Goal: Book appointment/travel/reservation

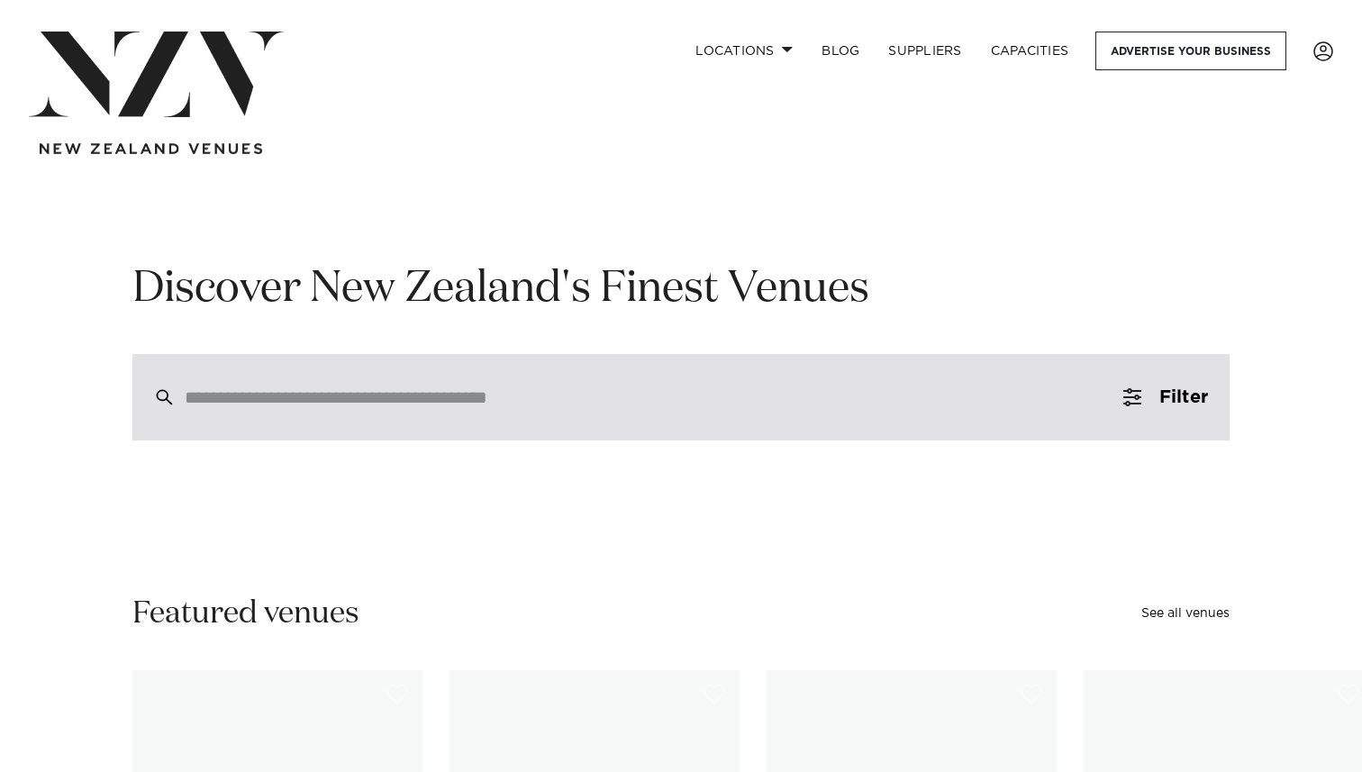
click at [609, 405] on input "search" at bounding box center [643, 397] width 916 height 20
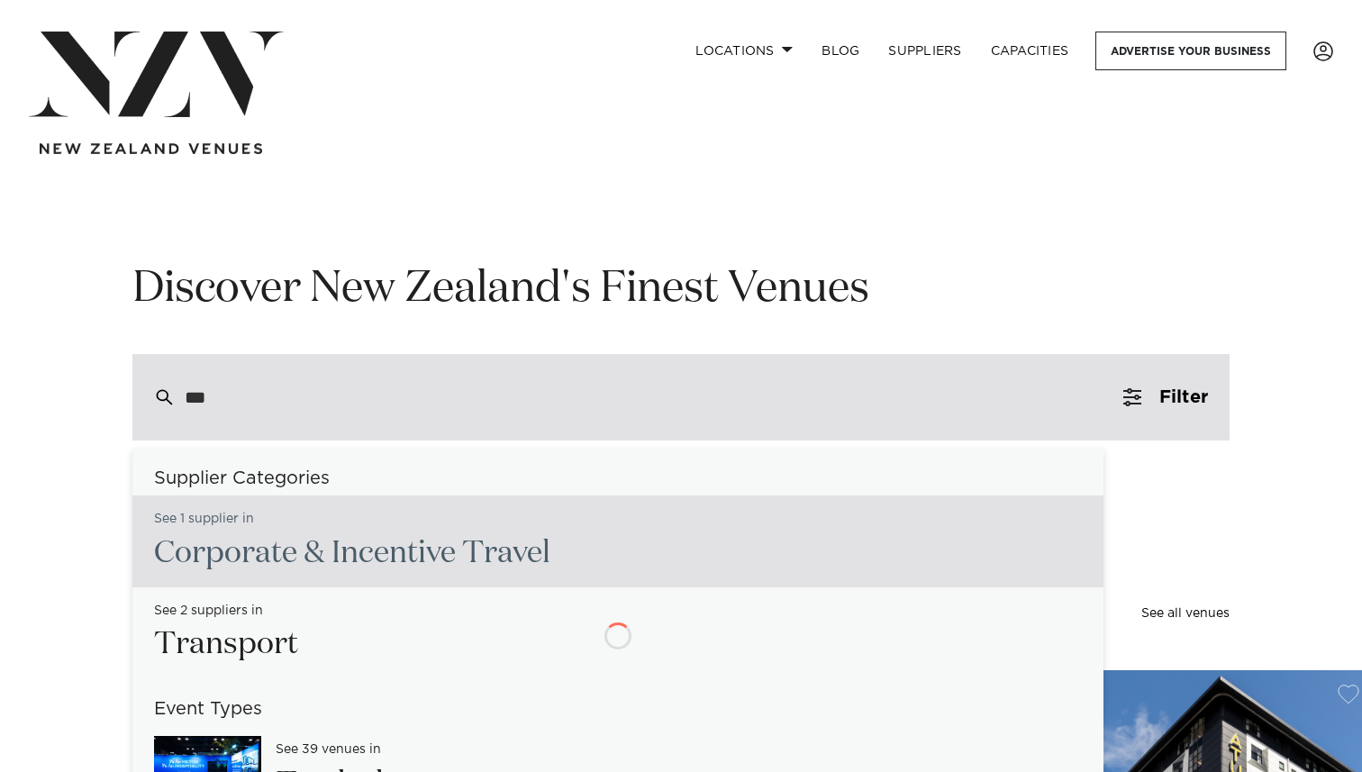
type input "****"
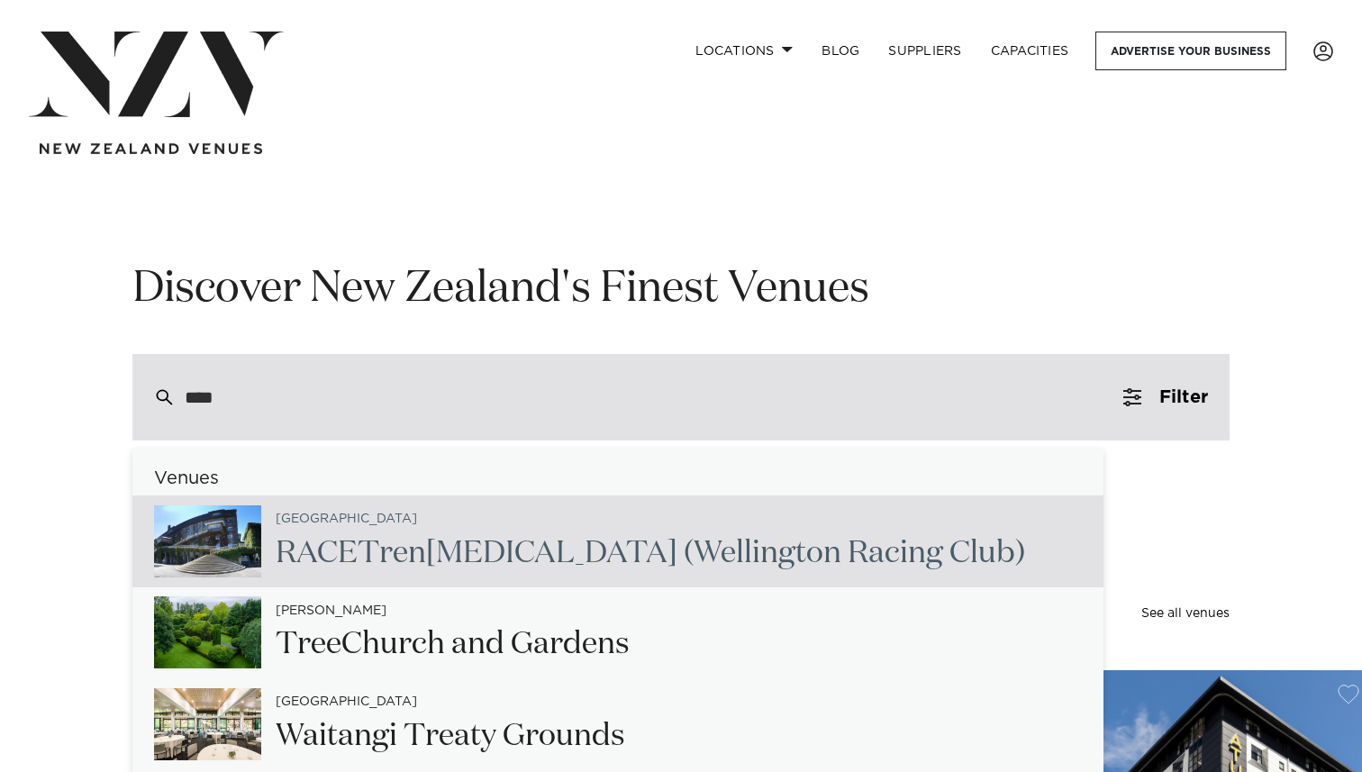
click at [587, 515] on div "Wellington RACE Tren [MEDICAL_DATA] (Wellington Racing Club)" at bounding box center [643, 541] width 764 height 74
type input "**********"
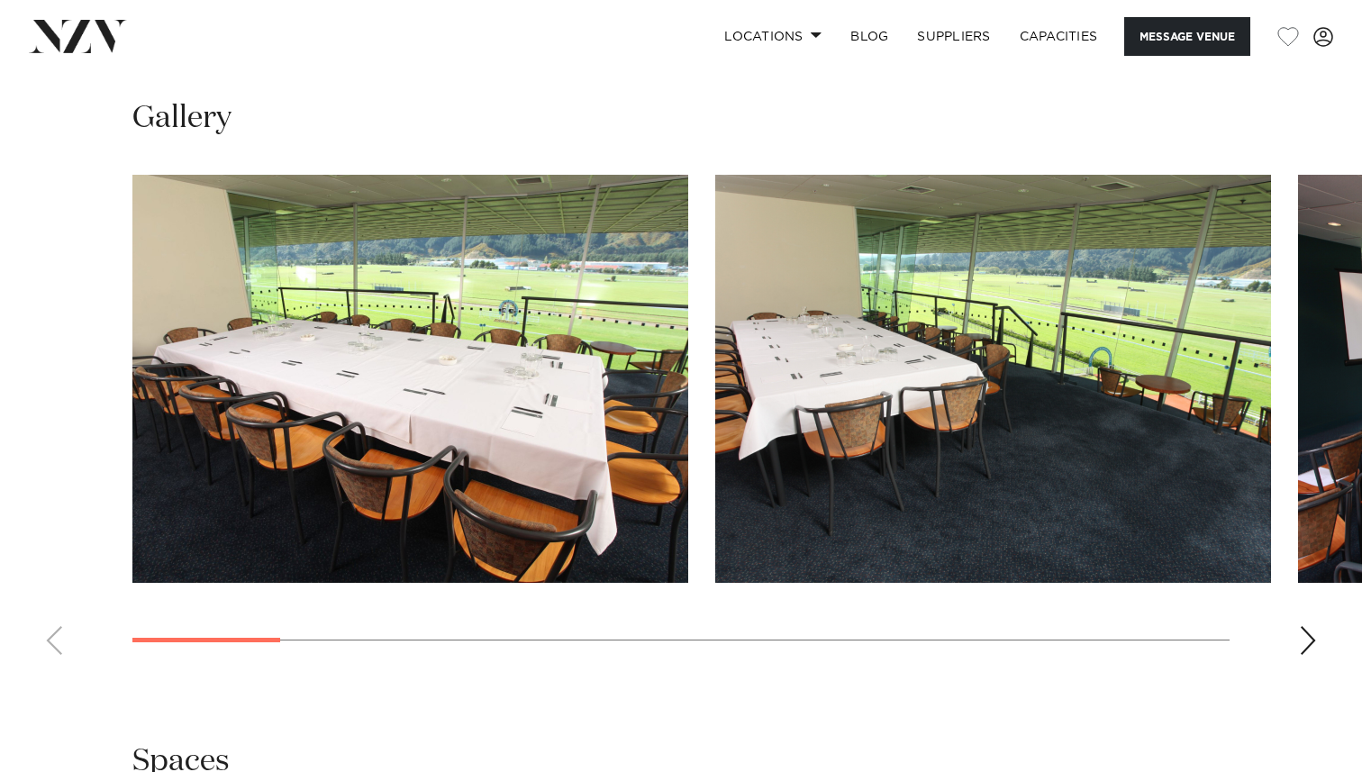
scroll to position [1597, 0]
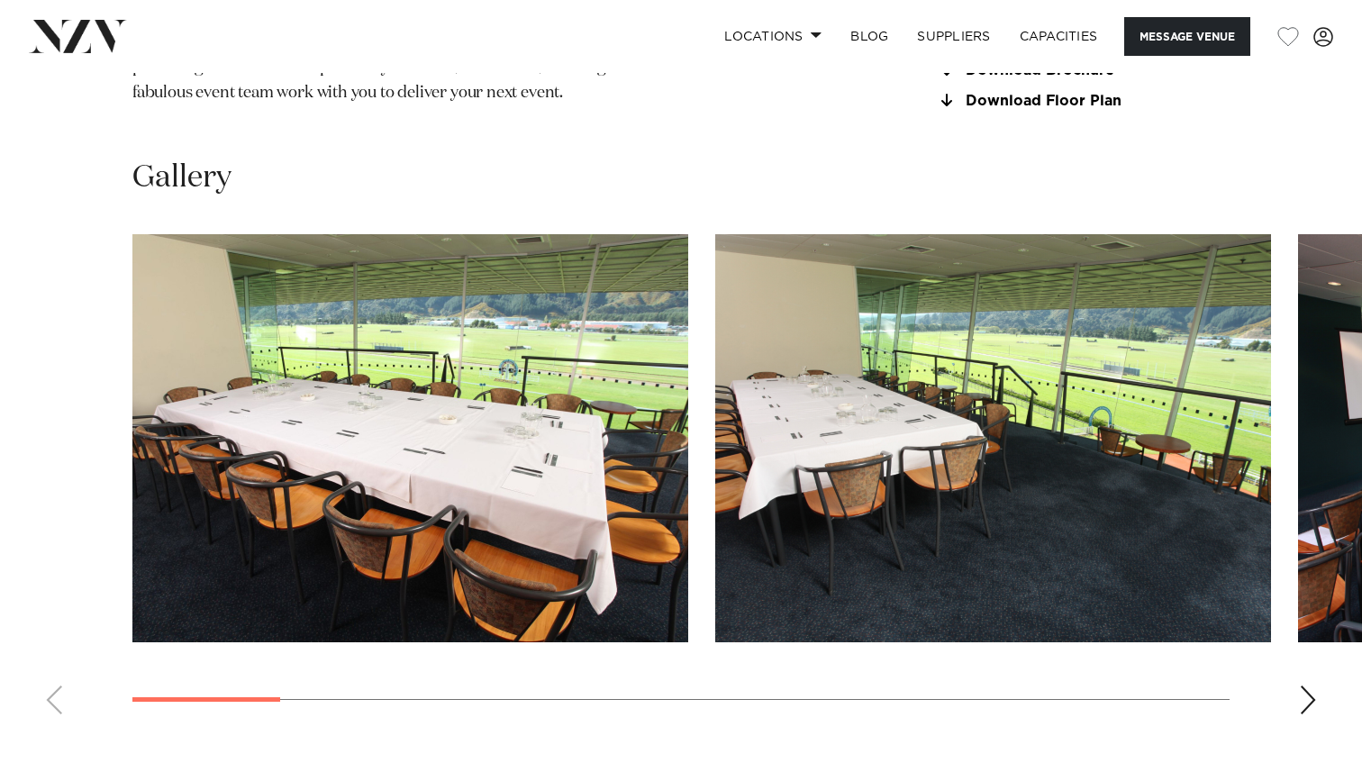
click at [1315, 710] on div "Next slide" at bounding box center [1308, 699] width 18 height 29
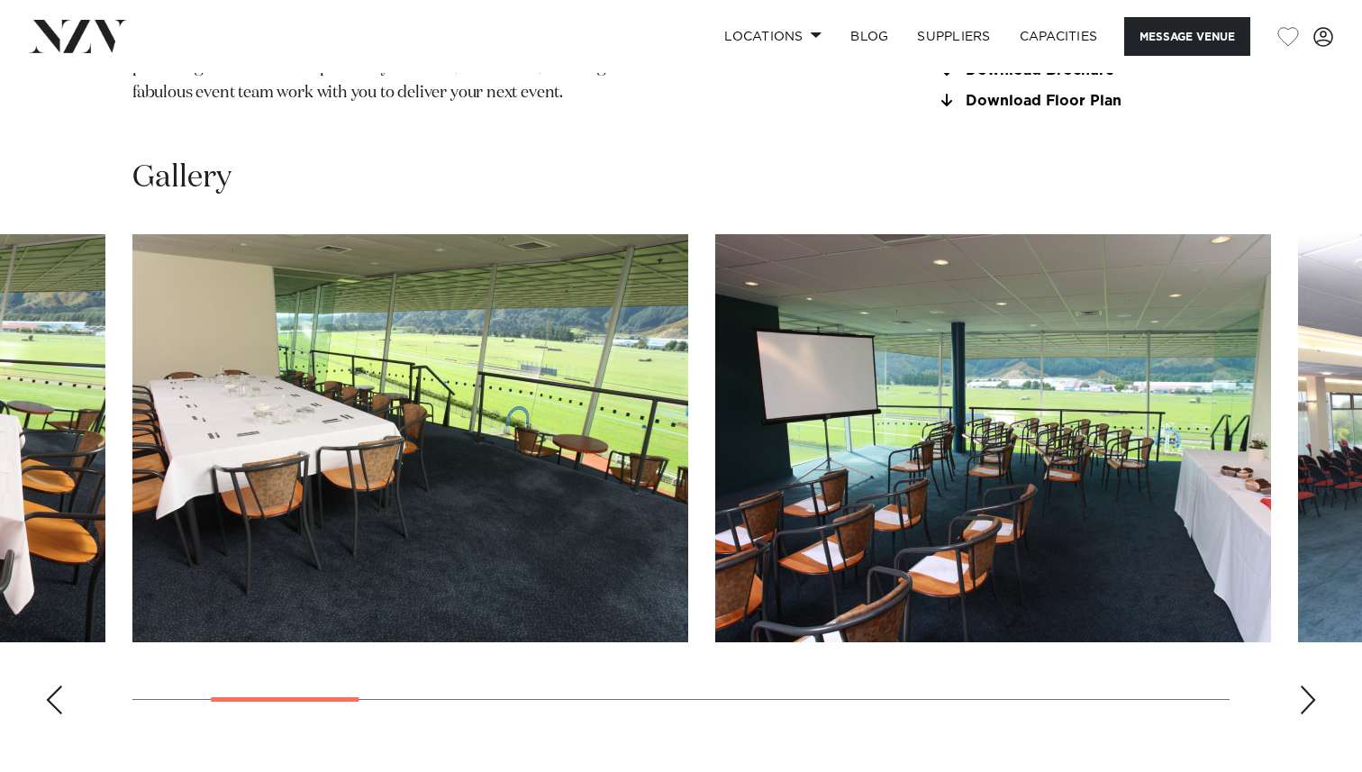
click at [1315, 710] on div "Next slide" at bounding box center [1308, 699] width 18 height 29
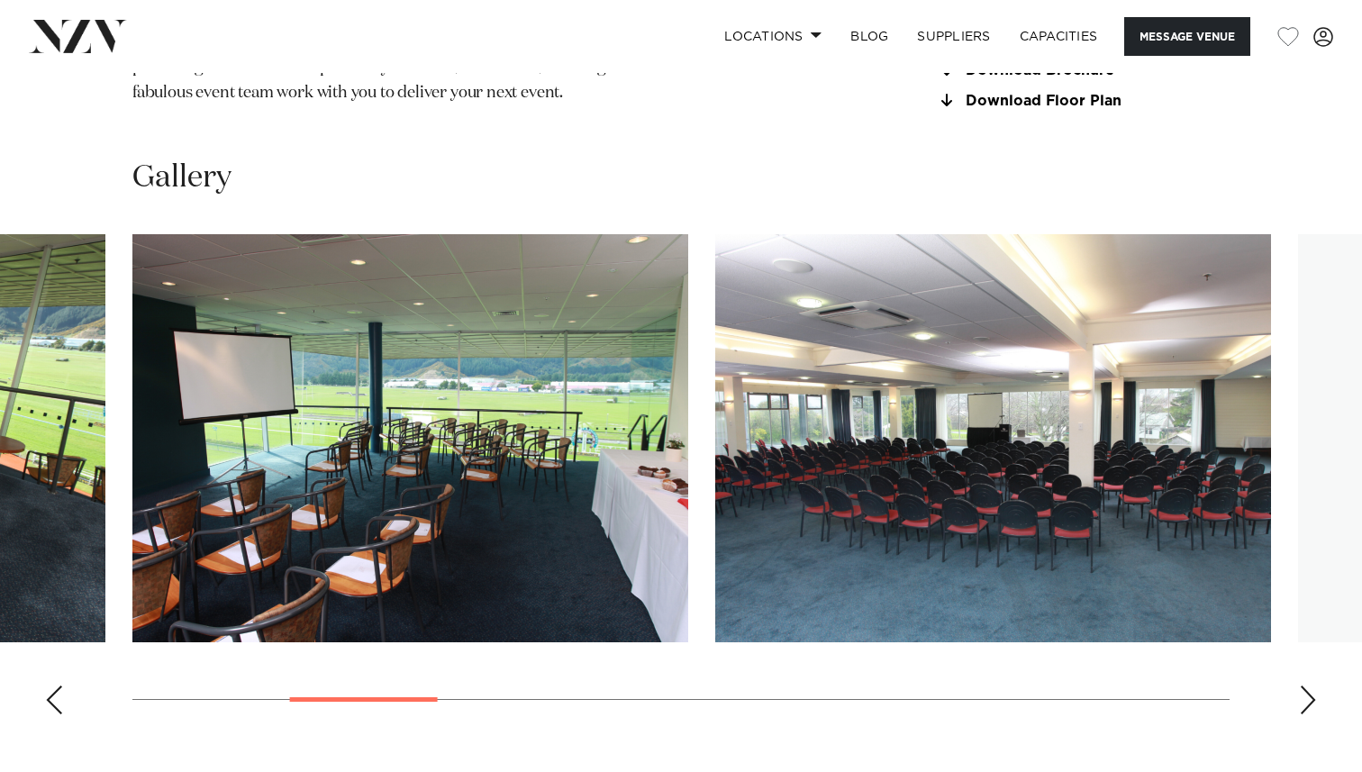
click at [1315, 710] on div "Next slide" at bounding box center [1308, 699] width 18 height 29
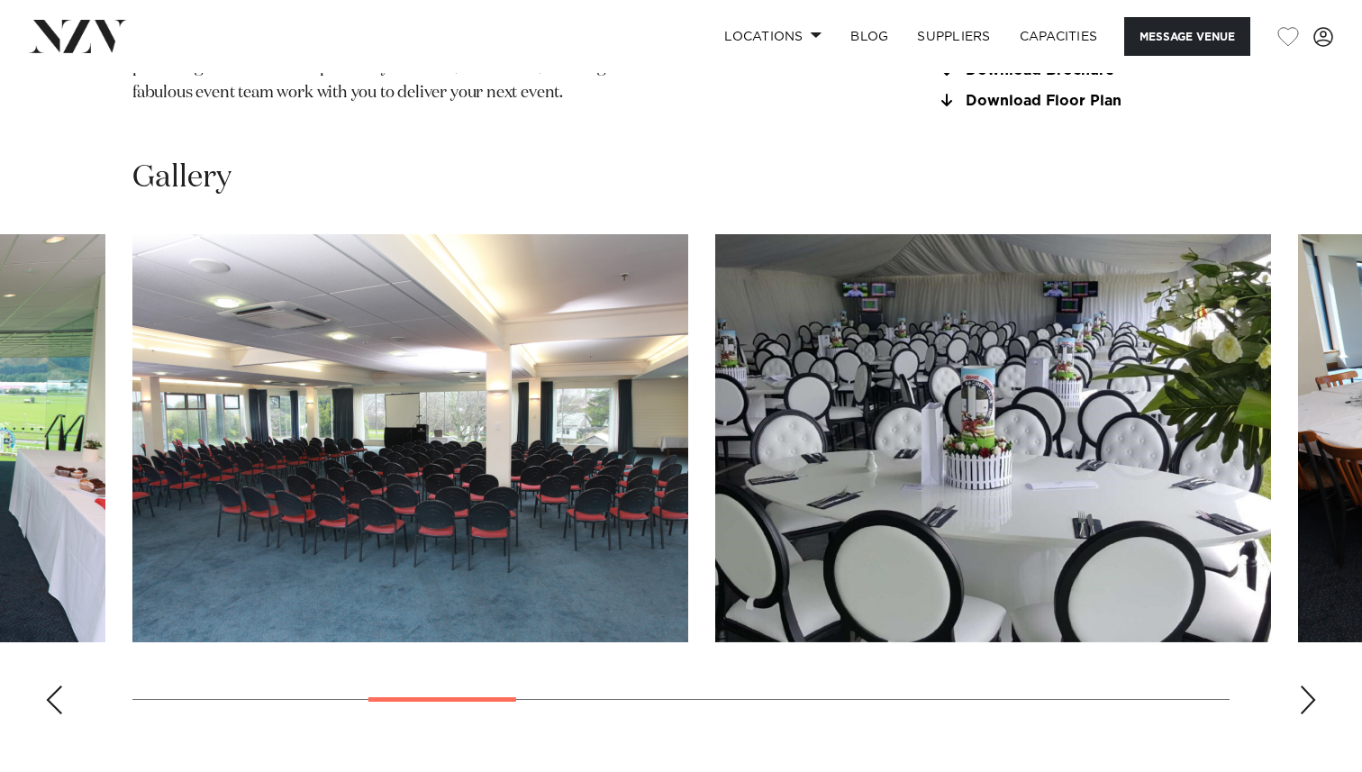
click at [1315, 710] on div "Next slide" at bounding box center [1308, 699] width 18 height 29
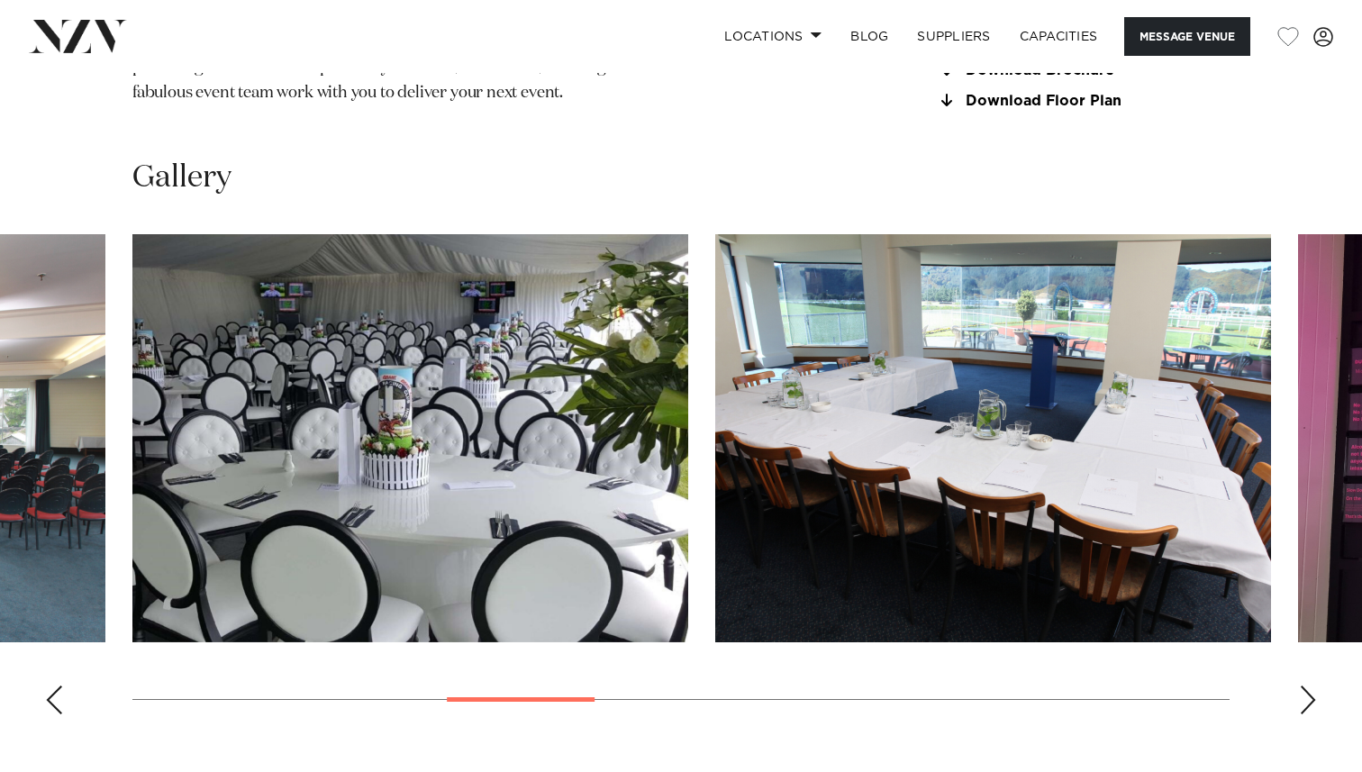
click at [1315, 710] on div "Next slide" at bounding box center [1308, 699] width 18 height 29
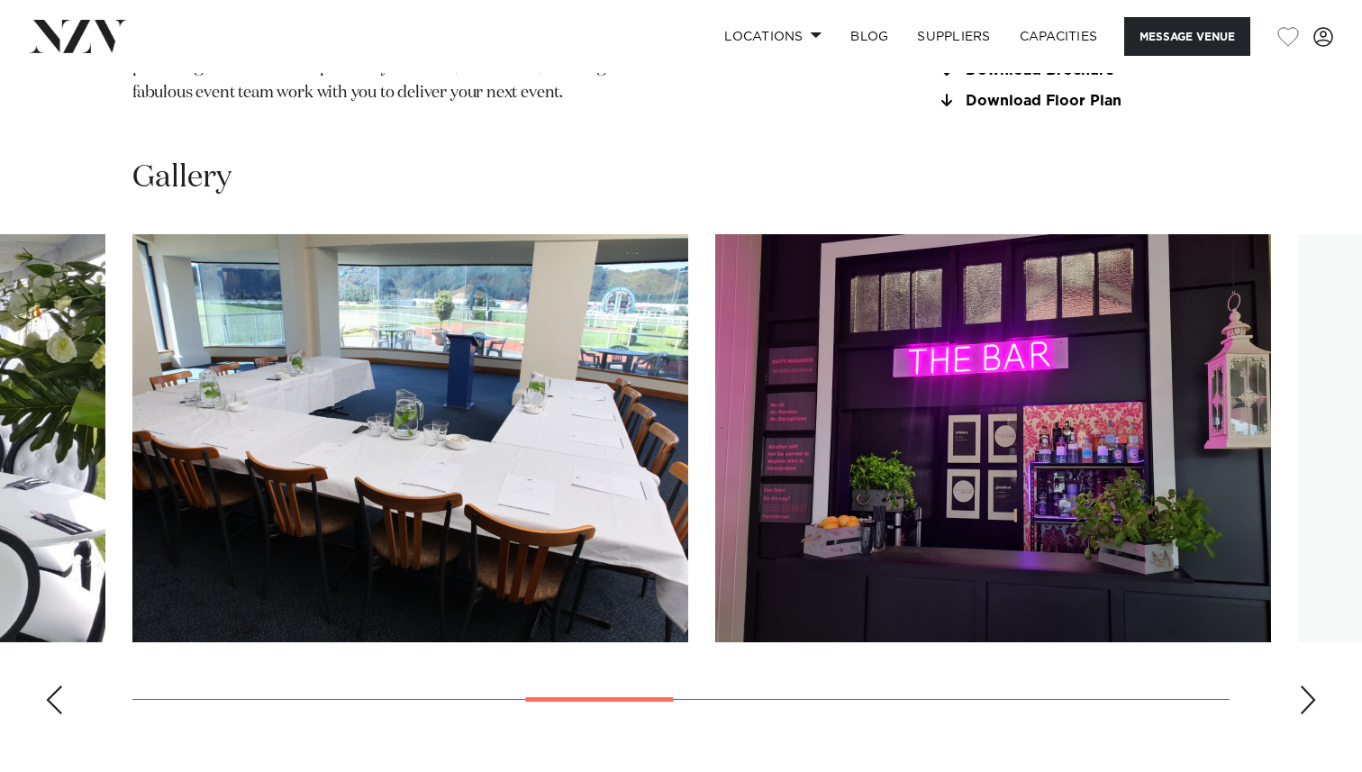
click at [1315, 710] on div "Next slide" at bounding box center [1308, 699] width 18 height 29
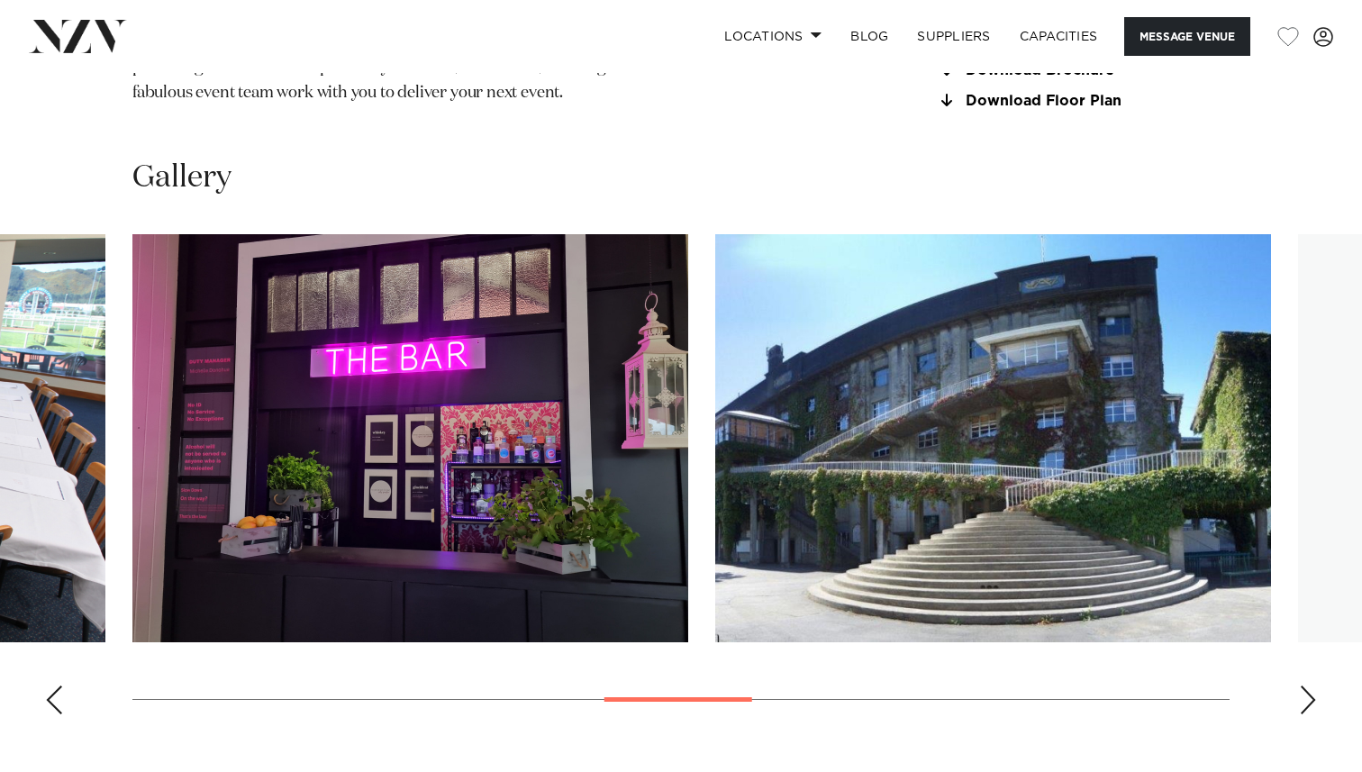
click at [1315, 710] on div "Next slide" at bounding box center [1308, 699] width 18 height 29
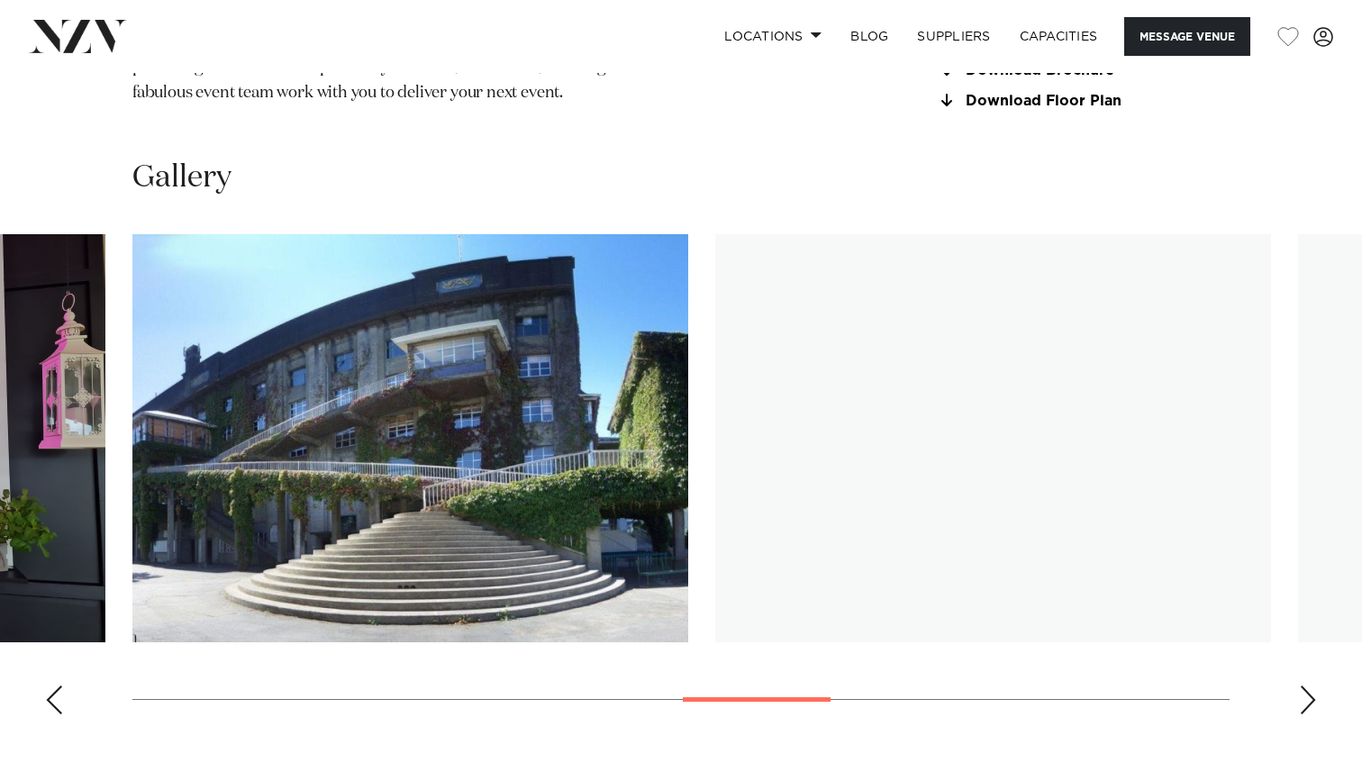
click at [1315, 710] on div "Next slide" at bounding box center [1308, 699] width 18 height 29
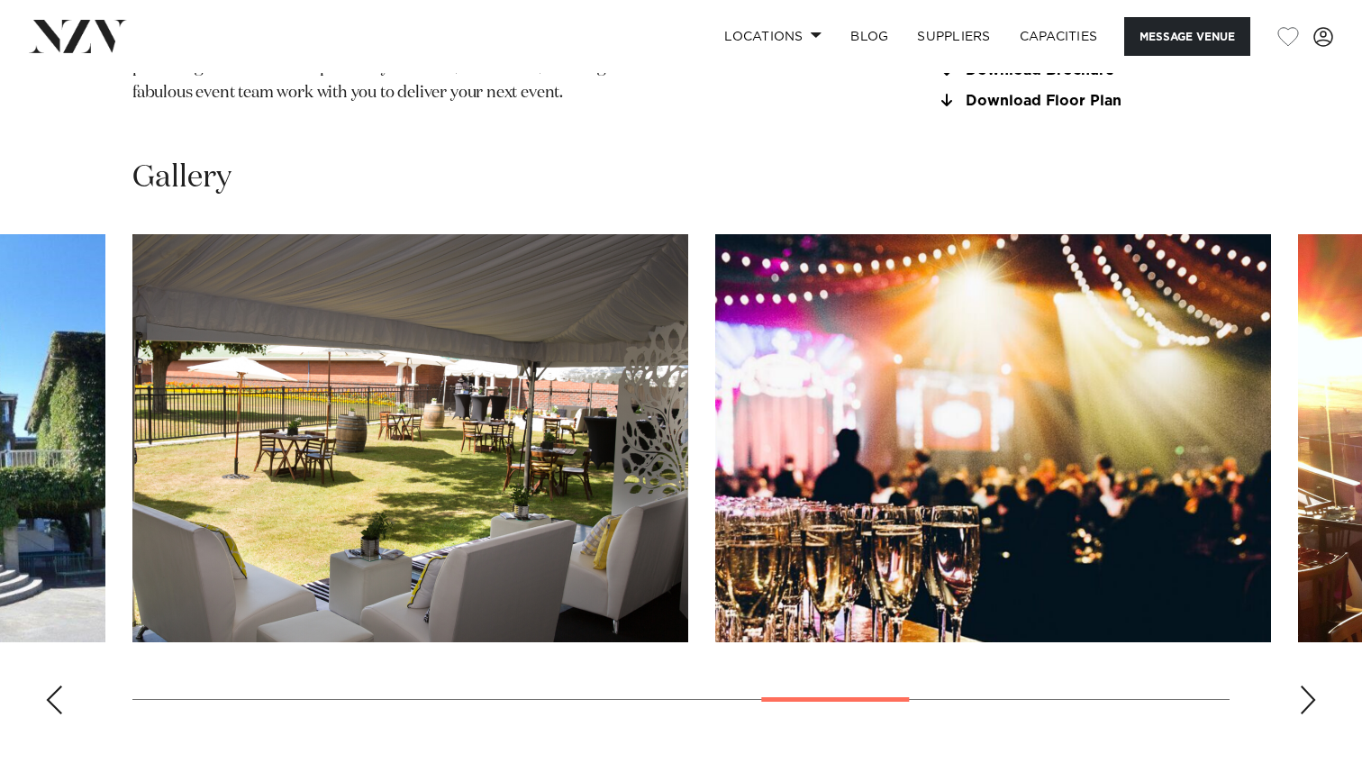
click at [1302, 718] on swiper-container at bounding box center [681, 481] width 1362 height 494
click at [1305, 710] on div "Next slide" at bounding box center [1308, 699] width 18 height 29
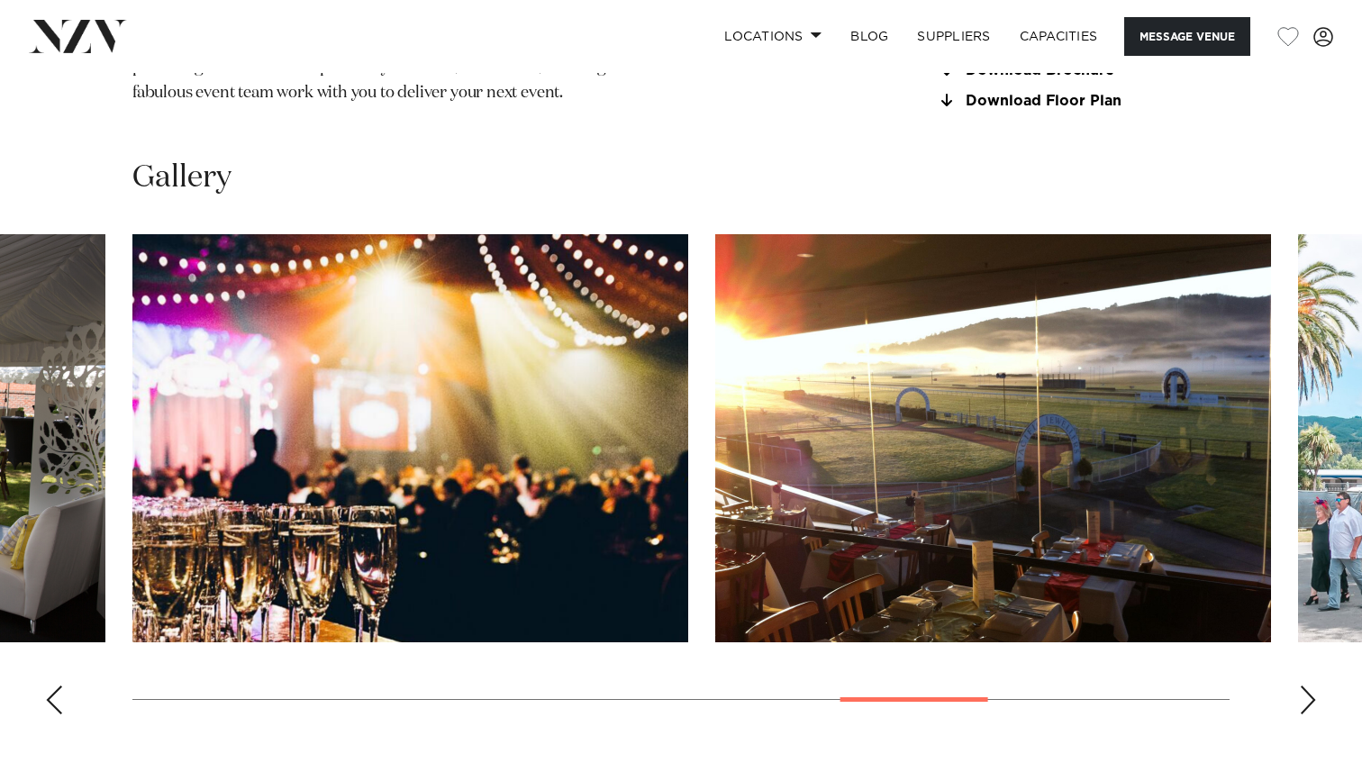
click at [1305, 710] on div "Next slide" at bounding box center [1308, 699] width 18 height 29
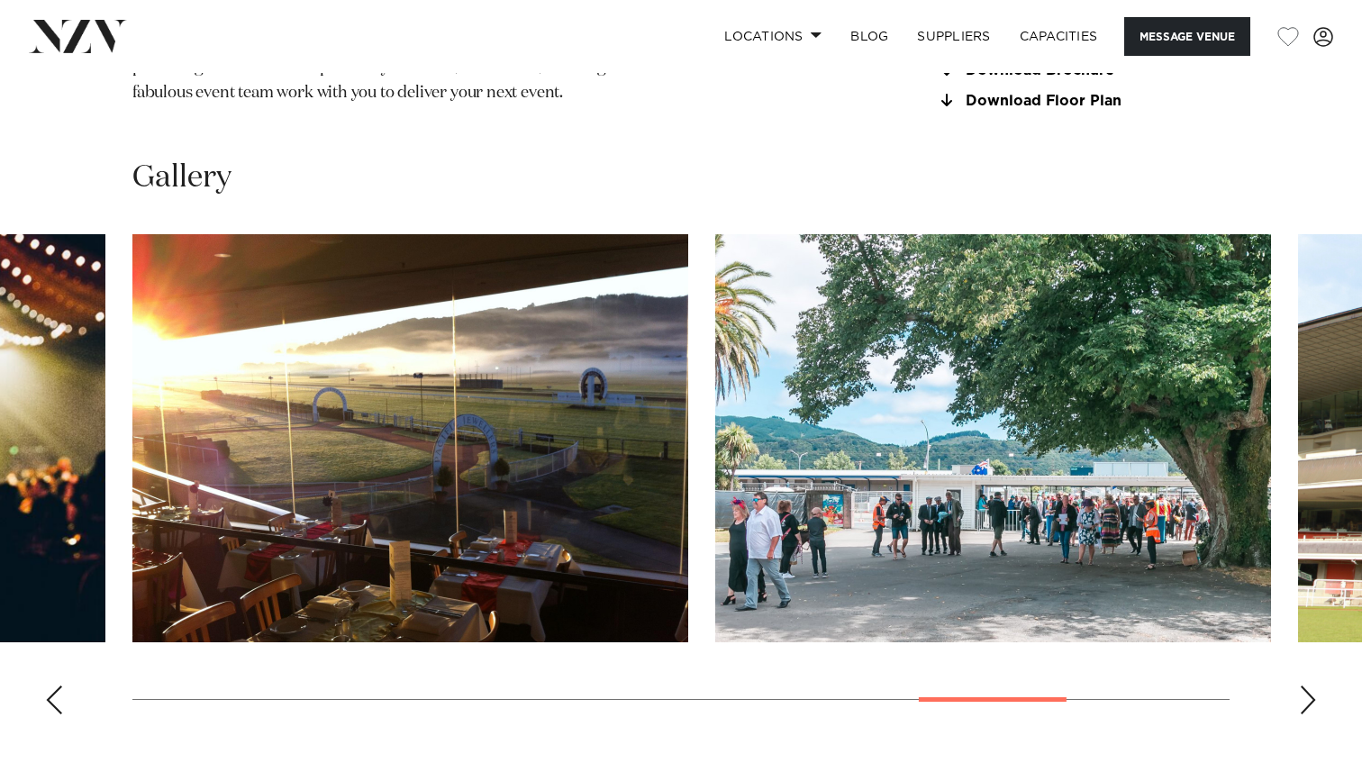
click at [1305, 710] on div "Next slide" at bounding box center [1308, 699] width 18 height 29
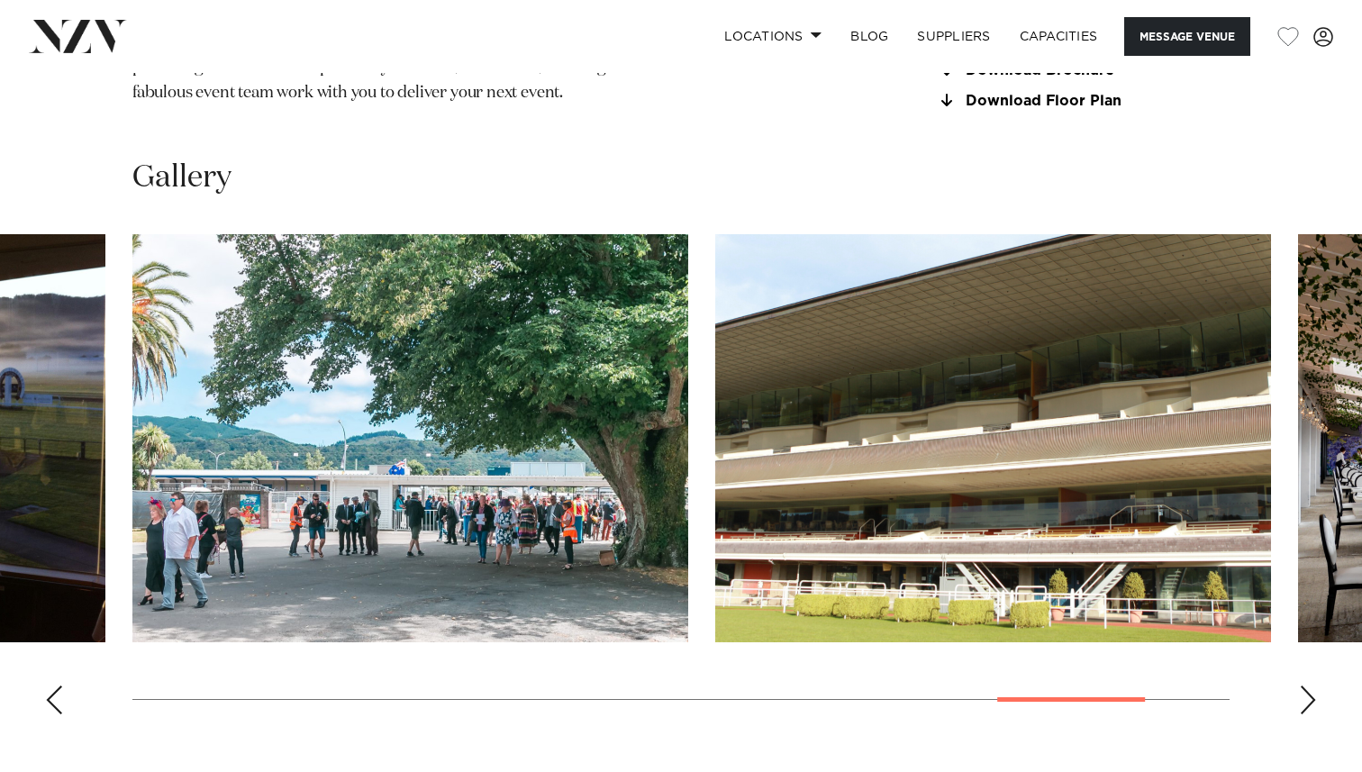
click at [1305, 710] on div "Next slide" at bounding box center [1308, 699] width 18 height 29
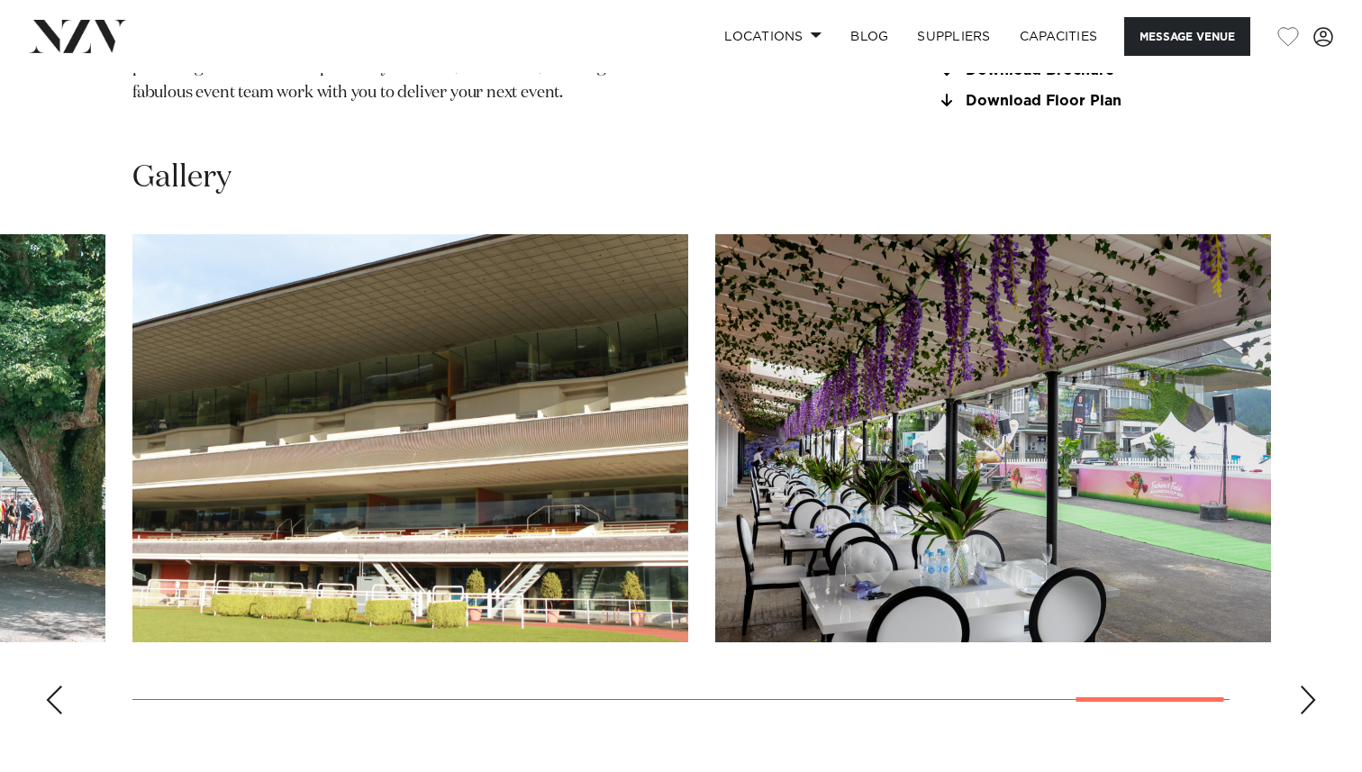
click at [1305, 710] on div "Next slide" at bounding box center [1308, 699] width 18 height 29
